Goal: Information Seeking & Learning: Understand process/instructions

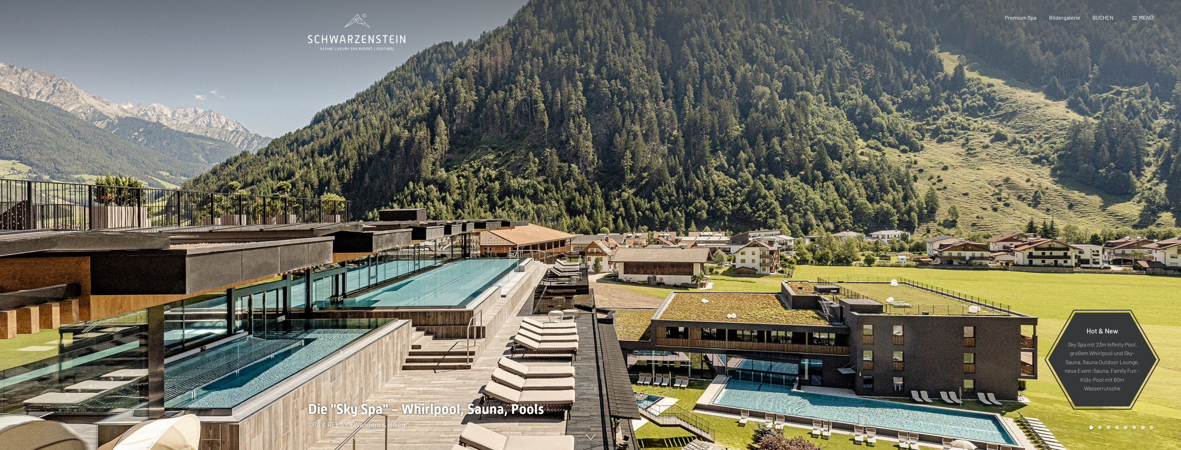
drag, startPoint x: 1130, startPoint y: 15, endPoint x: 1134, endPoint y: 19, distance: 5.6
click at [1132, 17] on div "Buchen Anfragen Premium Spa Bildergalerie BUCHEN Menü DE IT EN Gutschein Bilder…" at bounding box center [1067, 18] width 173 height 8
click at [1139, 19] on div "Menü" at bounding box center [1143, 18] width 21 height 8
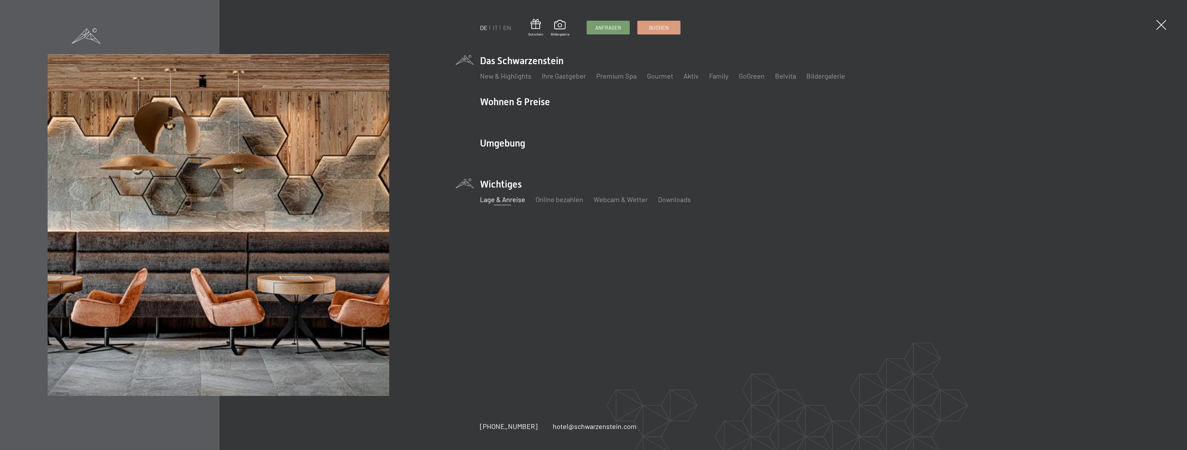
click at [503, 199] on link "Lage & Anreise" at bounding box center [502, 199] width 45 height 8
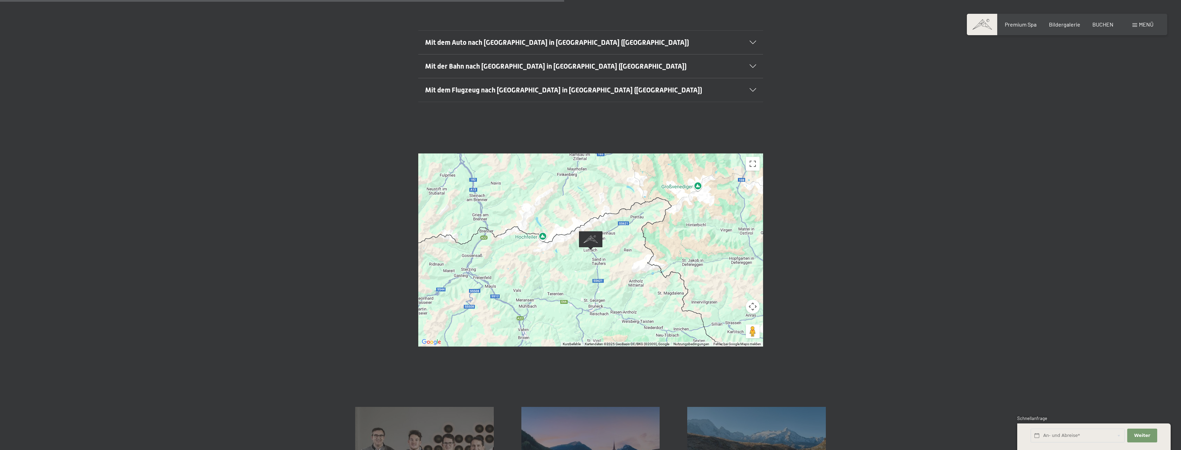
scroll to position [138, 0]
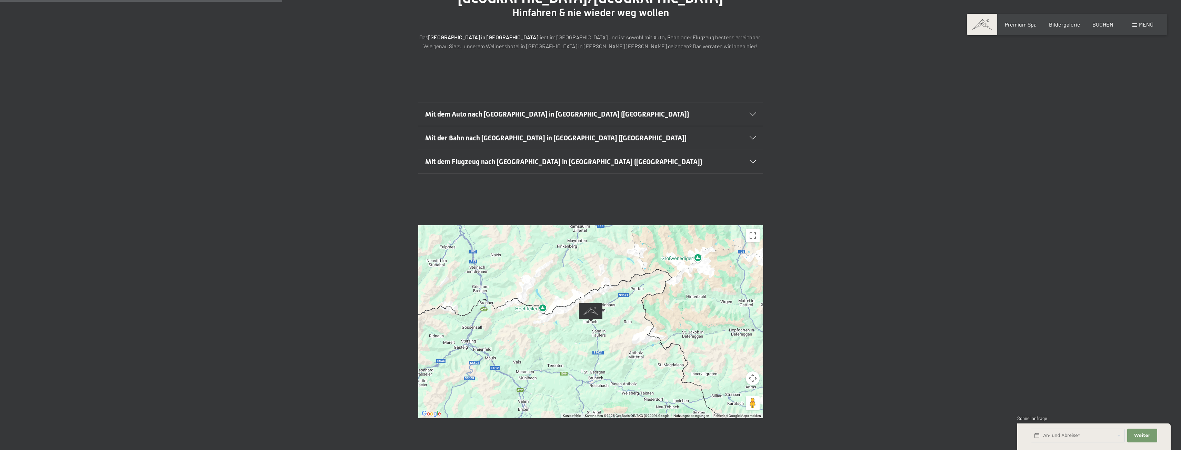
click at [595, 109] on h2 "Mit dem Auto nach [GEOGRAPHIC_DATA] in [GEOGRAPHIC_DATA] ([GEOGRAPHIC_DATA])" at bounding box center [574, 114] width 298 height 10
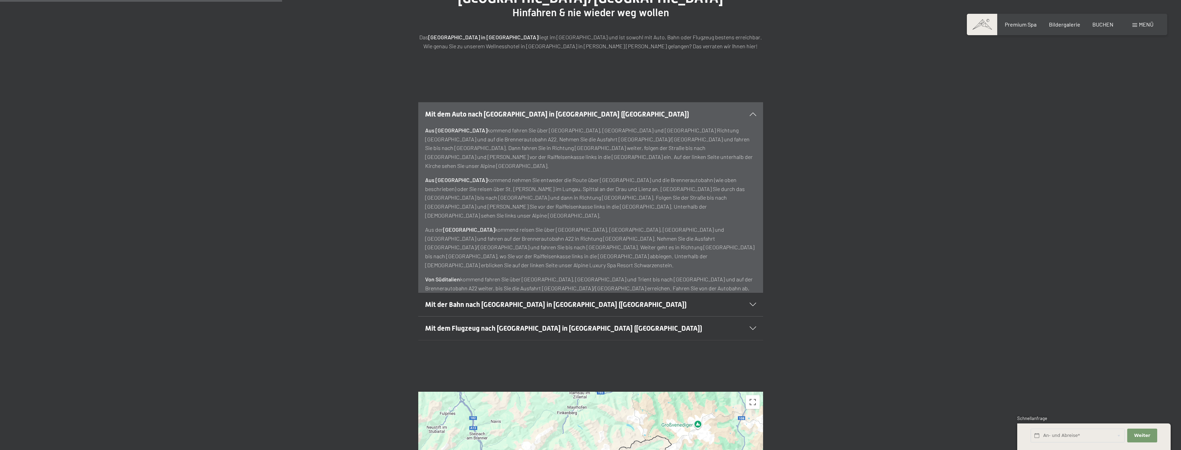
click at [668, 109] on h2 "Mit dem Auto nach [GEOGRAPHIC_DATA] in [GEOGRAPHIC_DATA] ([GEOGRAPHIC_DATA])" at bounding box center [574, 114] width 298 height 10
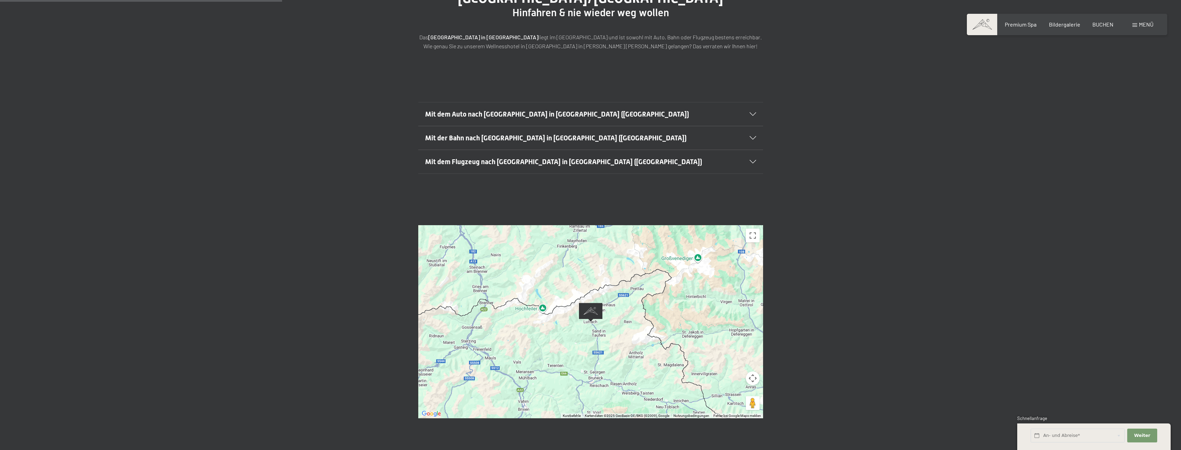
click at [528, 150] on div "Mit dem Flugzeug nach [GEOGRAPHIC_DATA] in [GEOGRAPHIC_DATA] ([GEOGRAPHIC_DATA])" at bounding box center [590, 161] width 331 height 23
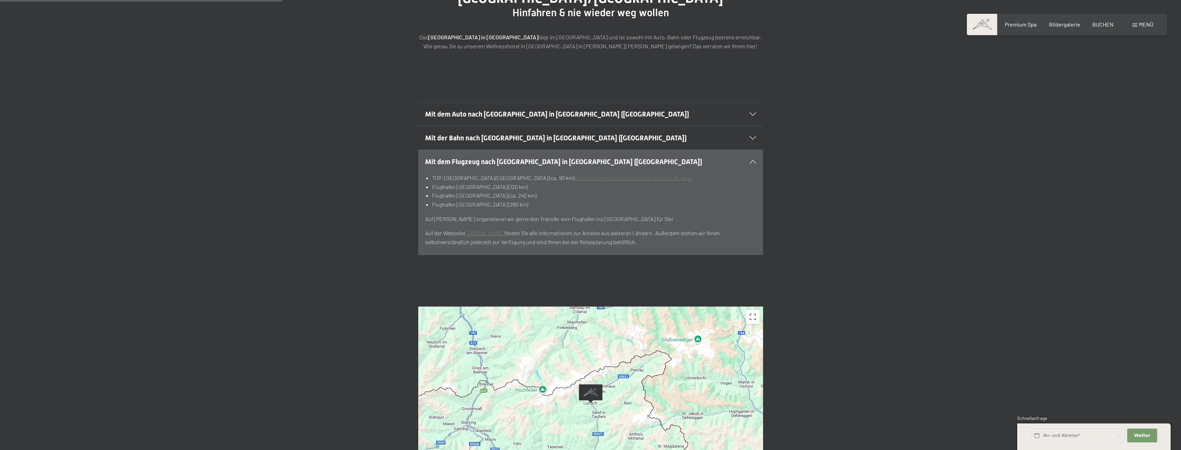
click at [575, 175] on link "online Buchen bei der Südtiroler Fluglinie Skyalps" at bounding box center [633, 178] width 117 height 7
click at [750, 160] on icon at bounding box center [753, 161] width 7 height 3
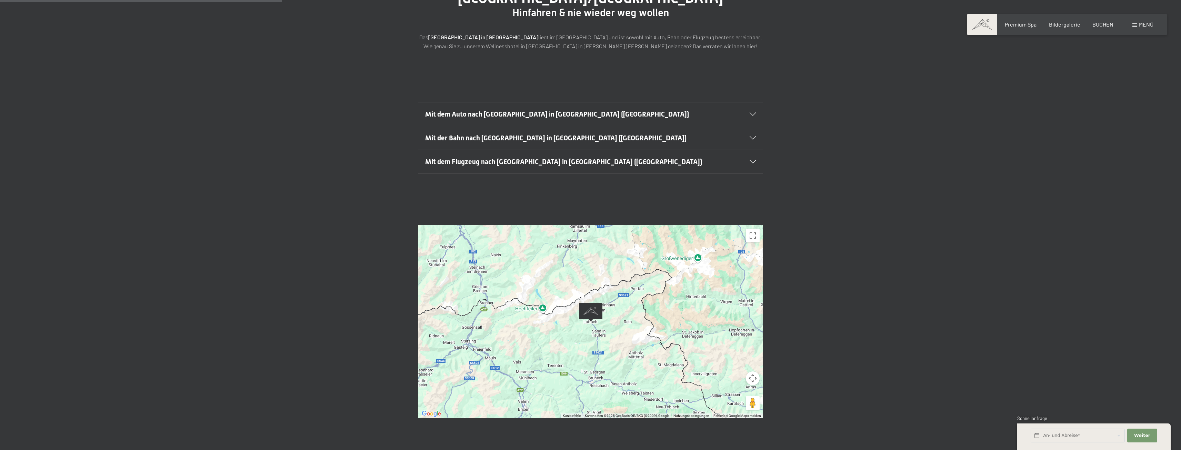
click at [703, 133] on h2 "Mit der Bahn nach [GEOGRAPHIC_DATA] in [GEOGRAPHIC_DATA] ([GEOGRAPHIC_DATA])" at bounding box center [574, 138] width 298 height 10
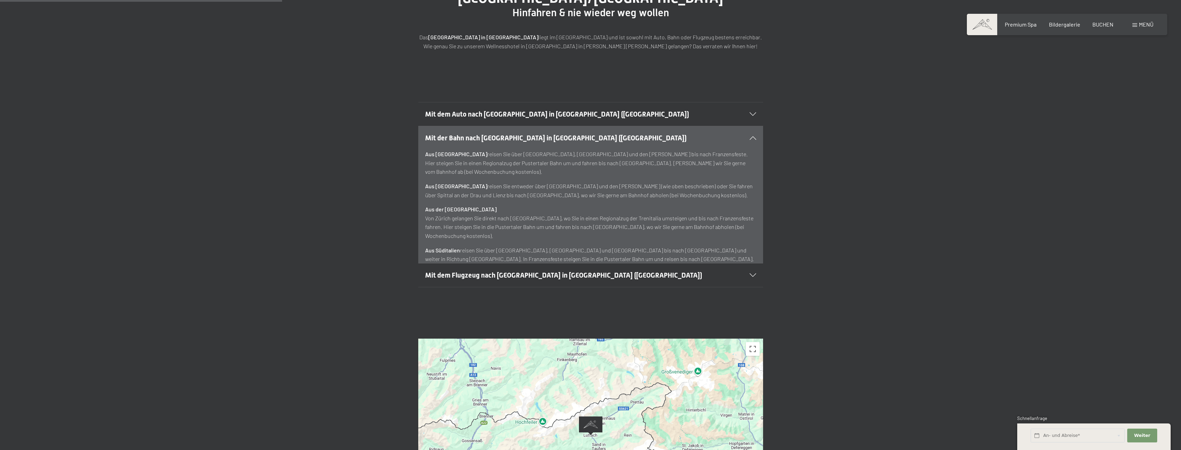
click at [717, 109] on h2 "Mit dem Auto nach [GEOGRAPHIC_DATA] in [GEOGRAPHIC_DATA] ([GEOGRAPHIC_DATA])" at bounding box center [574, 114] width 298 height 10
